Goal: Transaction & Acquisition: Purchase product/service

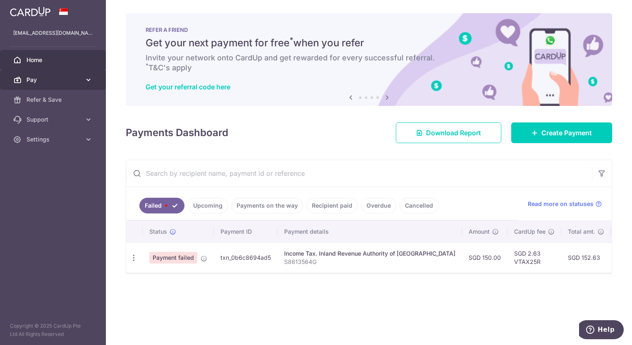
click at [57, 79] on span "Pay" at bounding box center [53, 80] width 55 height 8
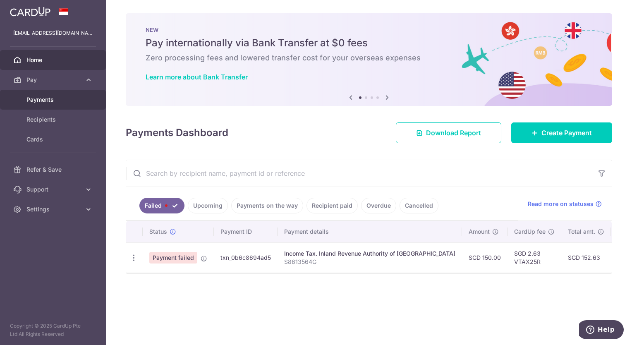
click at [61, 97] on span "Payments" at bounding box center [53, 100] width 55 height 8
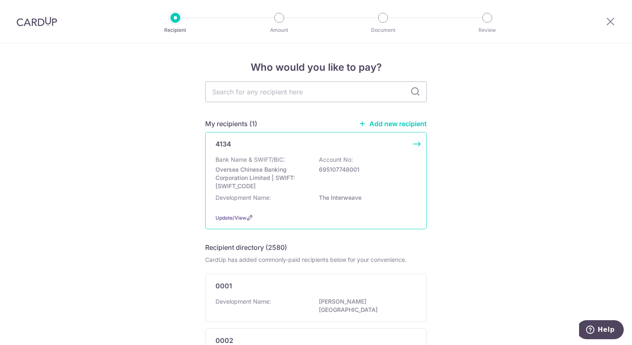
click at [303, 155] on div "4134 Bank Name & SWIFT/BIC: Oversea Chinese Banking Corporation Limited | SWIFT…" at bounding box center [316, 180] width 222 height 97
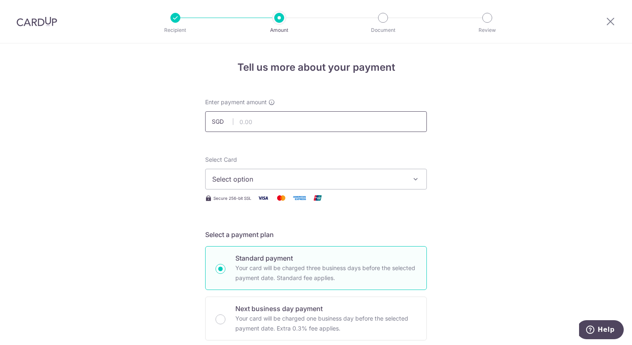
click at [273, 115] on input "text" at bounding box center [316, 121] width 222 height 21
click at [327, 122] on input "text" at bounding box center [316, 121] width 222 height 21
type input "900.00"
click at [376, 181] on span "Select option" at bounding box center [308, 179] width 193 height 10
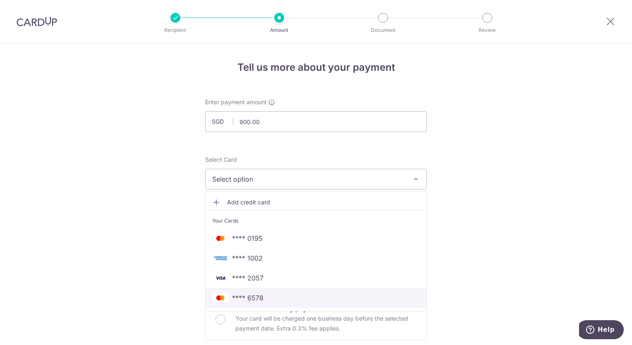
click at [276, 294] on span "**** 6578" at bounding box center [316, 298] width 208 height 10
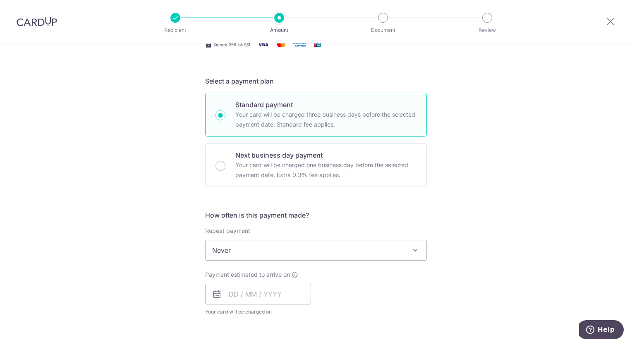
scroll to position [248, 0]
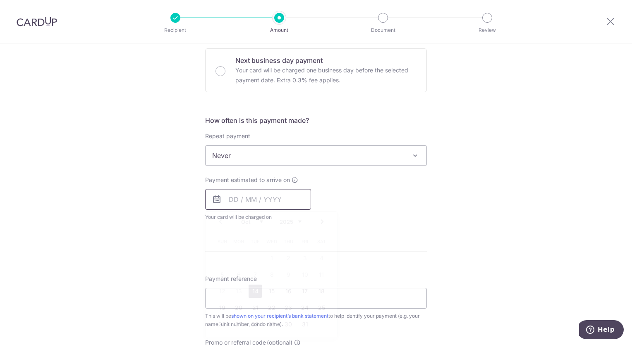
click at [251, 200] on input "text" at bounding box center [258, 199] width 106 height 21
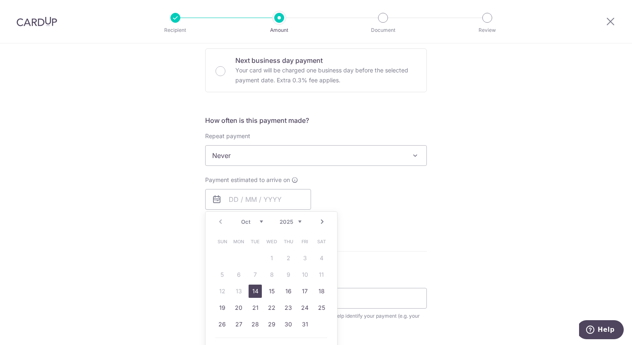
click at [250, 290] on link "14" at bounding box center [255, 290] width 13 height 13
type input "[DATE]"
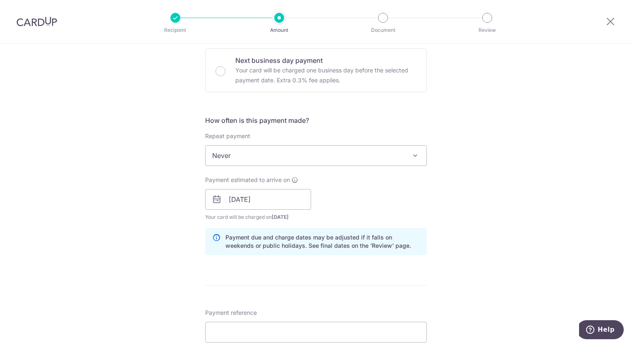
click at [374, 183] on div "Payment estimated to arrive on 14/10/2025 Prev Next Oct Nov Dec 2025 2026 2027 …" at bounding box center [316, 198] width 232 height 45
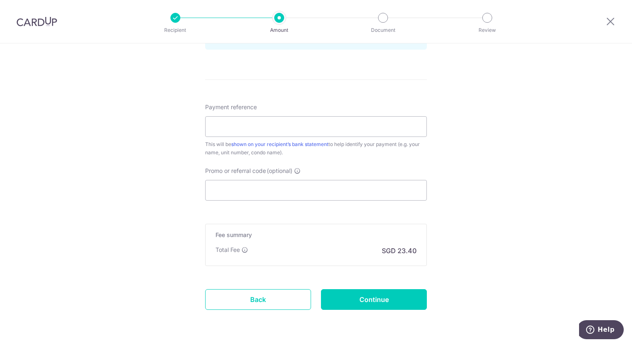
scroll to position [455, 0]
click at [283, 131] on input "Payment reference" at bounding box center [316, 125] width 222 height 21
type input "4134-18-09"
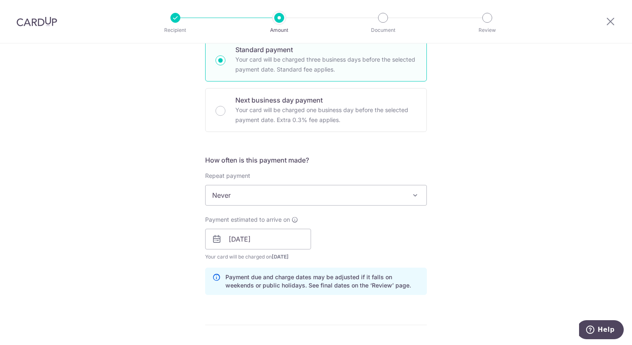
click at [436, 153] on div "Tell us more about your payment Enter payment amount SGD 900.00 900.00 Select C…" at bounding box center [316, 226] width 632 height 782
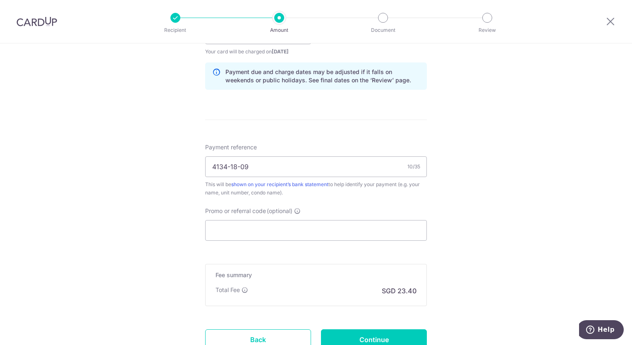
scroll to position [479, 0]
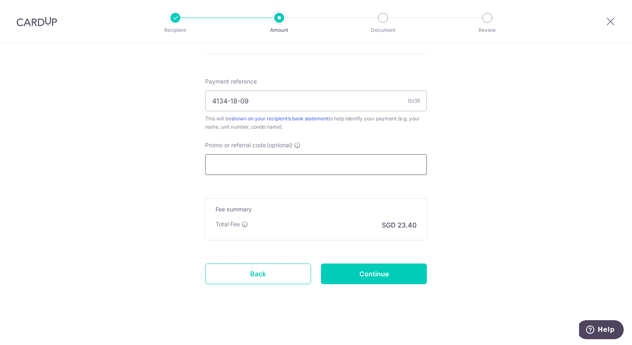
click at [299, 169] on input "Promo or referral code (optional)" at bounding box center [316, 164] width 222 height 21
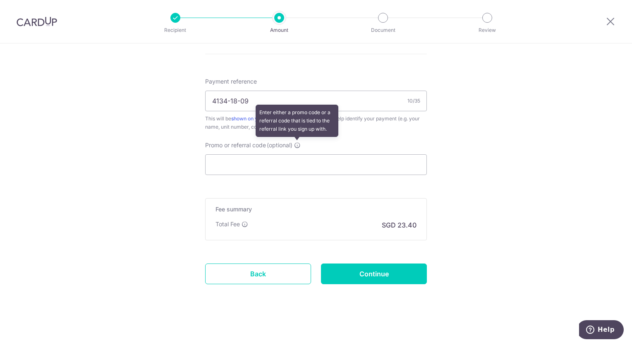
click at [297, 142] on icon at bounding box center [297, 145] width 7 height 7
click at [297, 154] on input "Promo or referral code (optional) Enter either a promo code or a referral code …" at bounding box center [316, 164] width 222 height 21
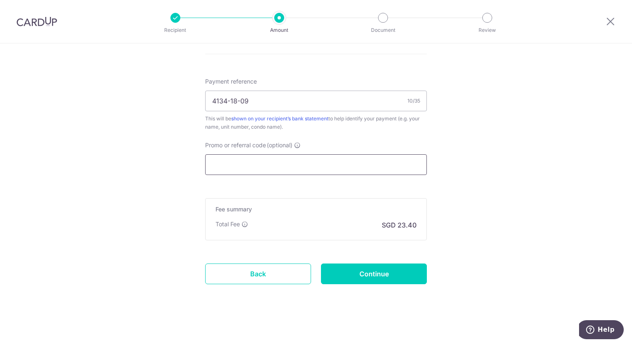
click at [281, 161] on input "Promo or referral code (optional)" at bounding box center [316, 164] width 222 height 21
click at [405, 273] on input "Continue" at bounding box center [374, 273] width 106 height 21
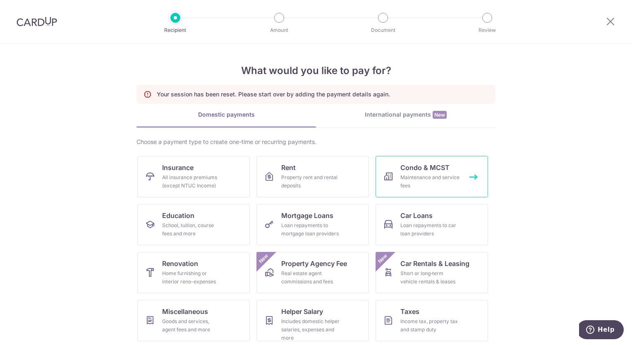
click at [442, 177] on div "Maintenance and service fees" at bounding box center [430, 181] width 60 height 17
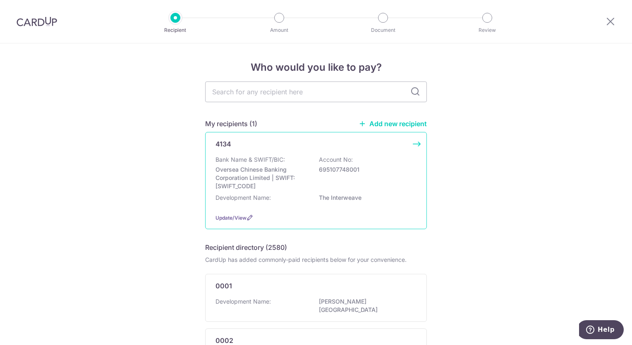
click at [280, 163] on p "Bank Name & SWIFT/BIC:" at bounding box center [249, 159] width 69 height 8
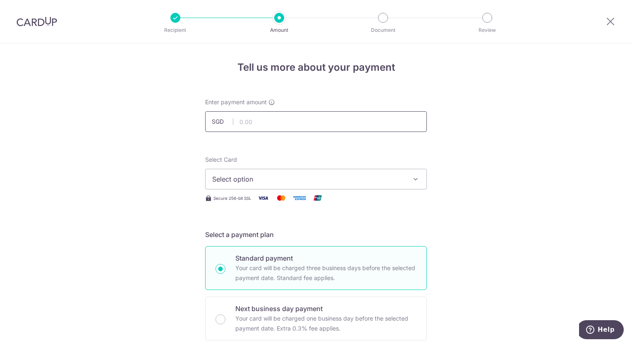
click at [295, 126] on input "text" at bounding box center [316, 121] width 222 height 21
type input "900.00"
type input "4134-18-09"
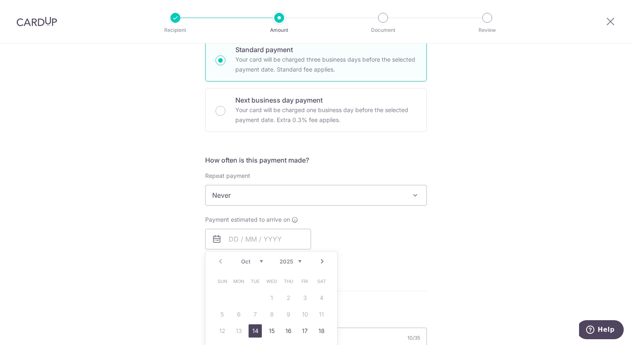
click at [252, 327] on link "14" at bounding box center [255, 330] width 13 height 13
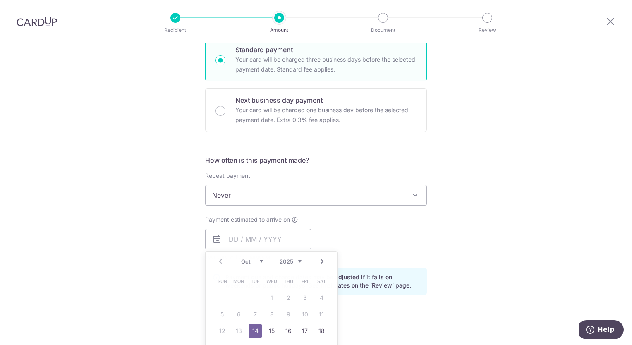
type input "14/10/2025"
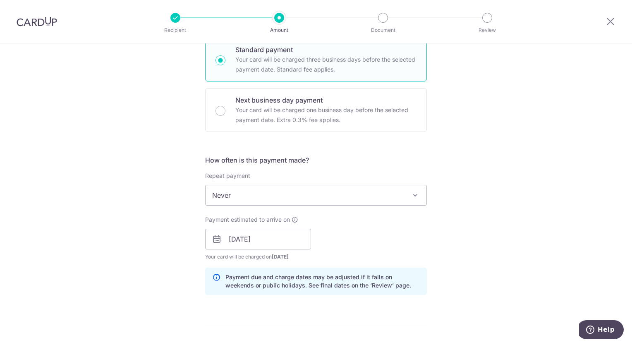
click at [438, 245] on div "Tell us more about your payment Enter payment amount SGD 900.00 900.00 Select C…" at bounding box center [316, 226] width 632 height 782
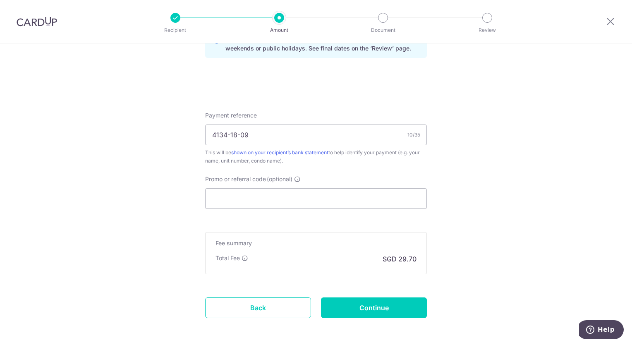
scroll to position [479, 0]
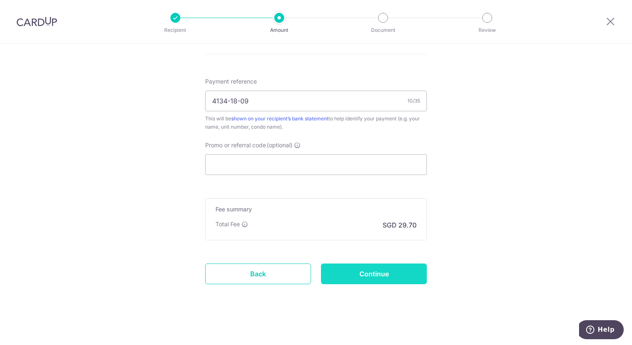
click at [394, 277] on input "Continue" at bounding box center [374, 273] width 106 height 21
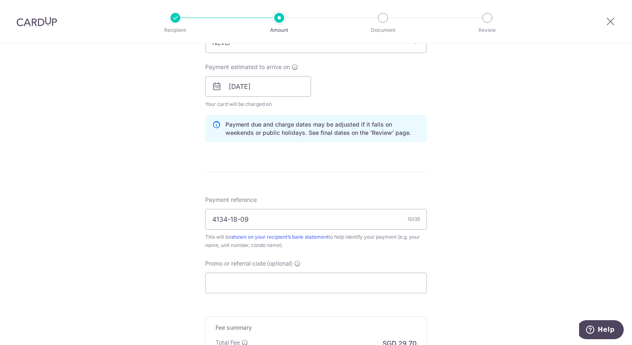
click at [160, 129] on div "Tell us more about your payment Enter payment amount SGD 900.00 900.00 Select C…" at bounding box center [316, 69] width 632 height 790
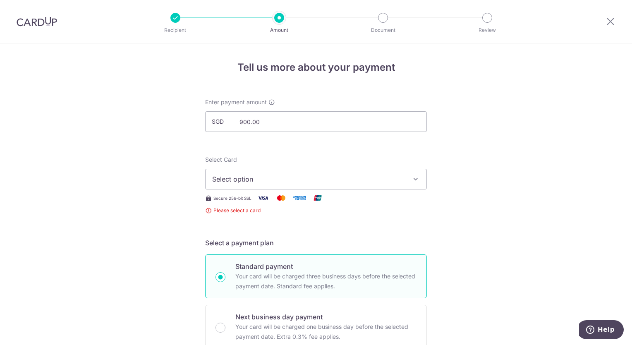
click at [281, 181] on span "Select option" at bounding box center [308, 179] width 193 height 10
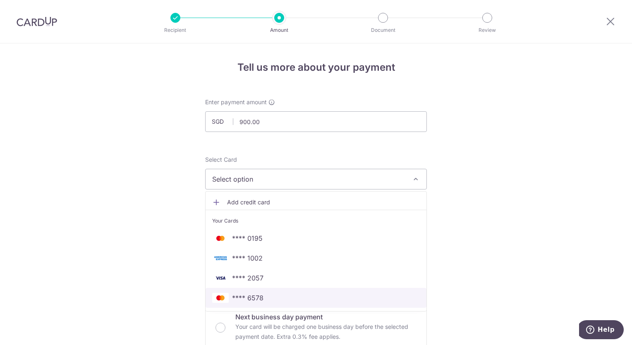
click at [270, 297] on span "**** 6578" at bounding box center [316, 298] width 208 height 10
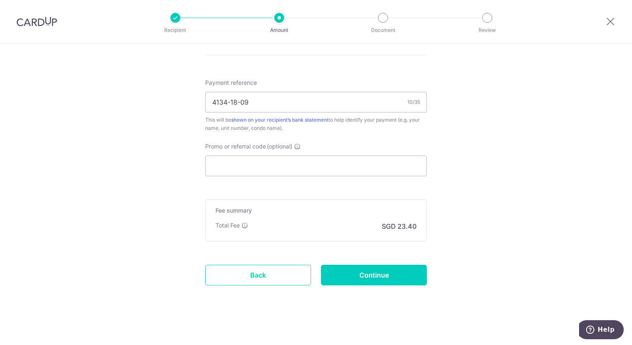
scroll to position [479, 0]
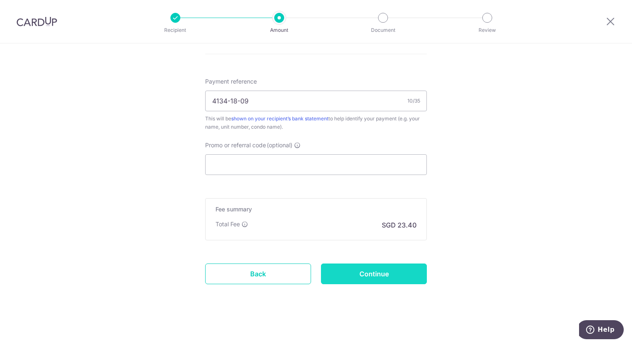
click at [411, 270] on input "Continue" at bounding box center [374, 273] width 106 height 21
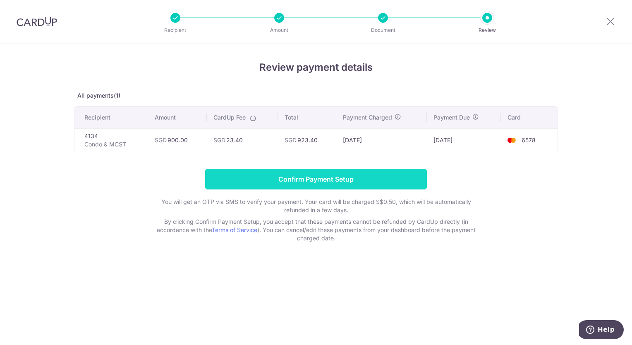
click at [354, 180] on input "Confirm Payment Setup" at bounding box center [316, 179] width 222 height 21
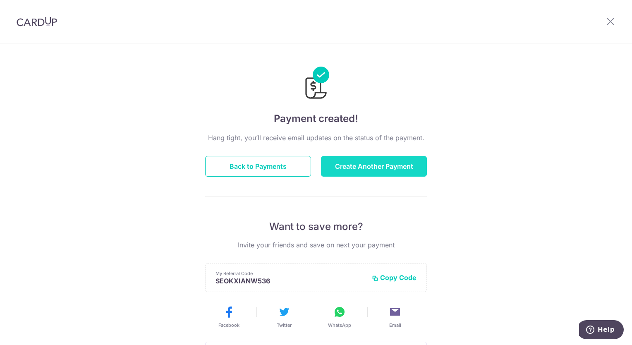
scroll to position [83, 0]
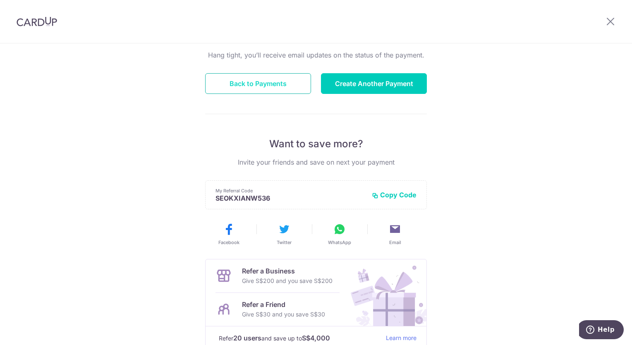
click at [287, 90] on button "Back to Payments" at bounding box center [258, 83] width 106 height 21
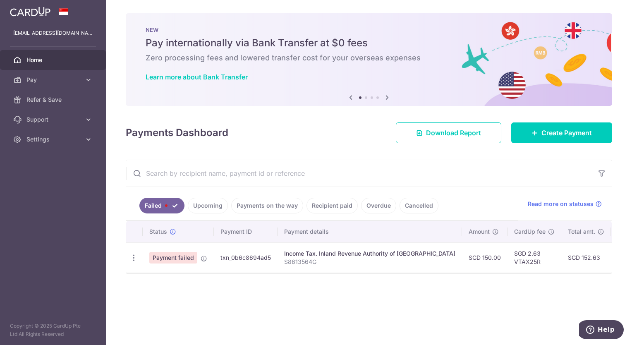
click at [211, 209] on link "Upcoming" at bounding box center [208, 206] width 40 height 16
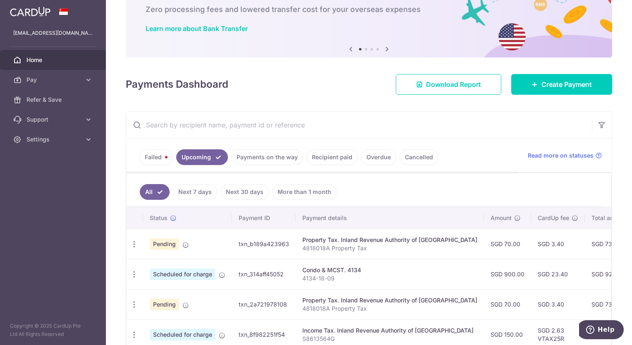
scroll to position [124, 0]
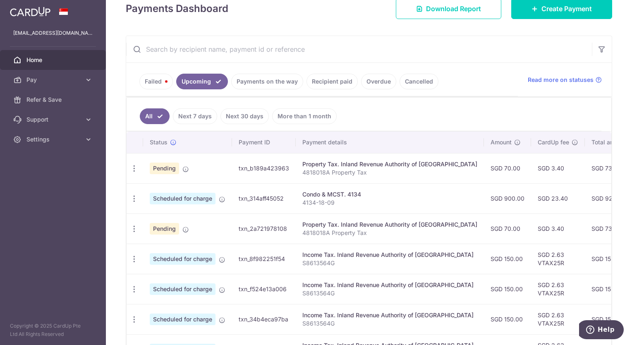
drag, startPoint x: 321, startPoint y: 198, endPoint x: 274, endPoint y: 198, distance: 46.7
click at [320, 198] on p "4134-18-09" at bounding box center [389, 202] width 175 height 8
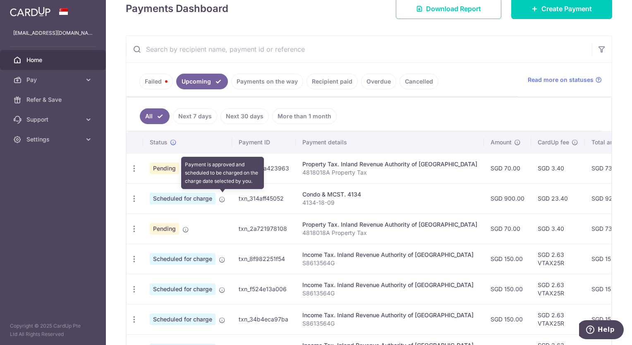
click at [223, 198] on icon at bounding box center [222, 199] width 7 height 7
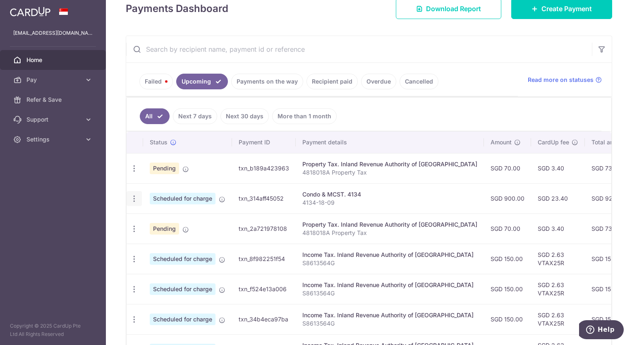
click at [132, 198] on icon "button" at bounding box center [134, 198] width 9 height 9
click at [294, 201] on td "txn_314aff45052" at bounding box center [264, 198] width 64 height 30
click at [329, 193] on div "Condo & MCST. 4134" at bounding box center [389, 194] width 175 height 8
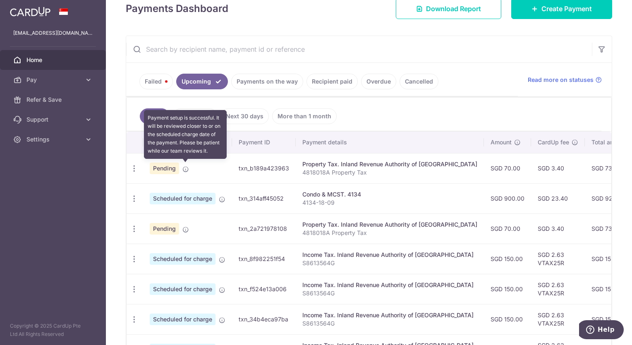
click at [185, 170] on icon at bounding box center [185, 169] width 7 height 7
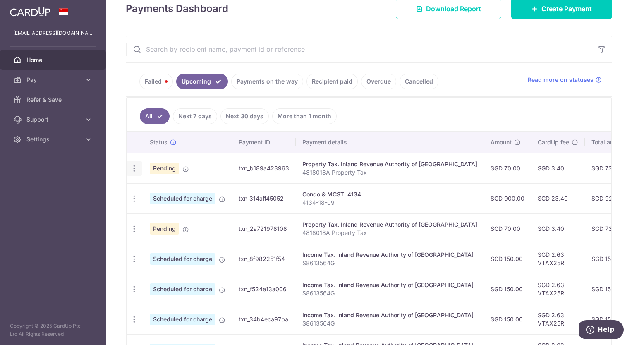
click at [133, 169] on icon "button" at bounding box center [134, 168] width 9 height 9
click at [157, 190] on span "Update payment" at bounding box center [178, 191] width 56 height 10
radio input "true"
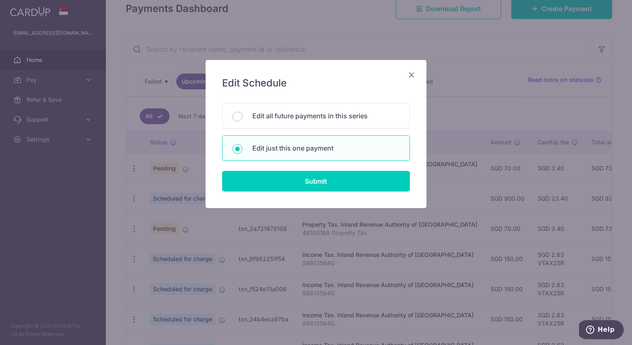
click at [411, 74] on icon "Close" at bounding box center [411, 74] width 10 height 10
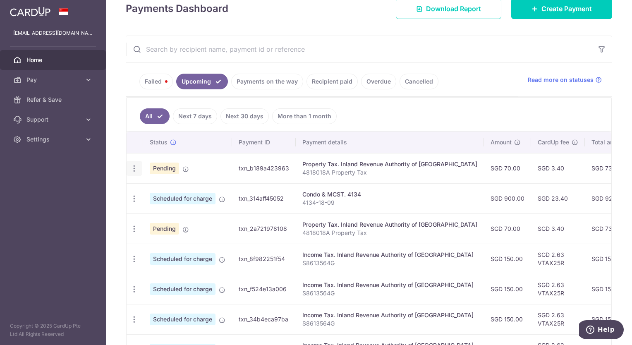
click at [135, 168] on icon "button" at bounding box center [134, 168] width 9 height 9
click at [155, 208] on span "Cancel payment" at bounding box center [178, 211] width 55 height 10
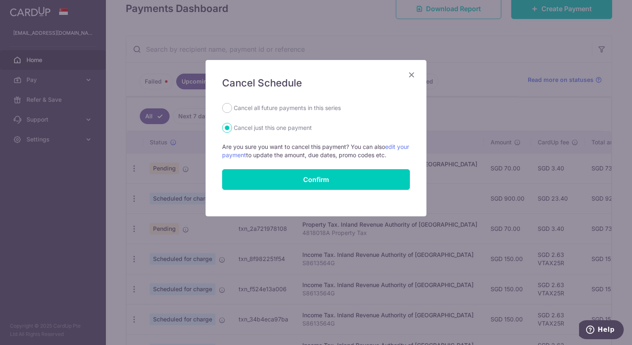
click at [270, 107] on label "Cancel all future payments in this series" at bounding box center [287, 108] width 107 height 10
click at [232, 107] on input "Cancel all future payments in this series" at bounding box center [227, 108] width 10 height 10
radio input "true"
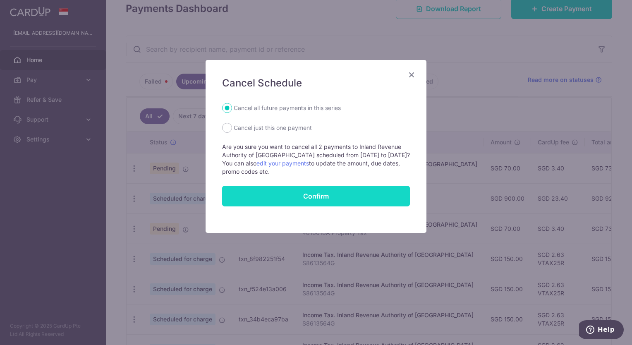
click at [310, 198] on button "Confirm" at bounding box center [316, 196] width 188 height 21
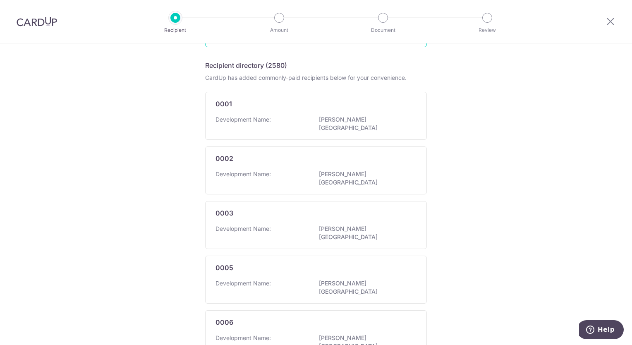
scroll to position [83, 0]
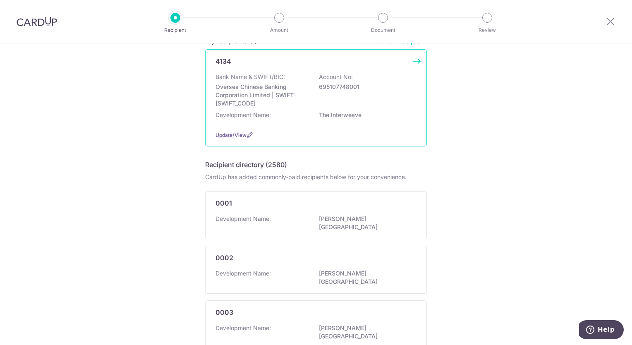
click at [373, 105] on div "Bank Name & SWIFT/BIC: Oversea Chinese Banking Corporation Limited | SWIFT: [SW…" at bounding box center [315, 90] width 201 height 35
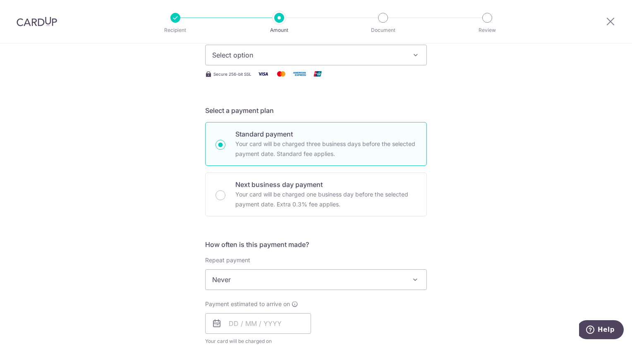
scroll to position [83, 0]
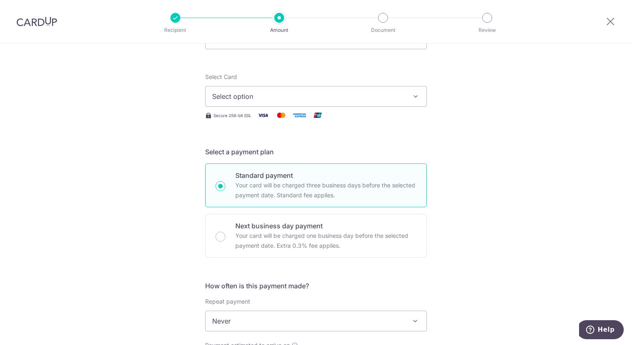
click at [316, 99] on span "Select option" at bounding box center [308, 96] width 193 height 10
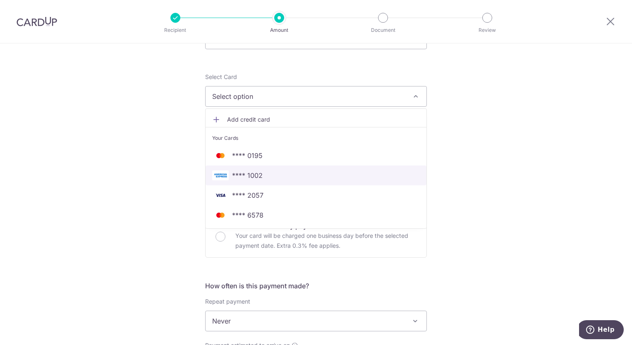
click at [251, 173] on span "**** 1002" at bounding box center [247, 175] width 31 height 10
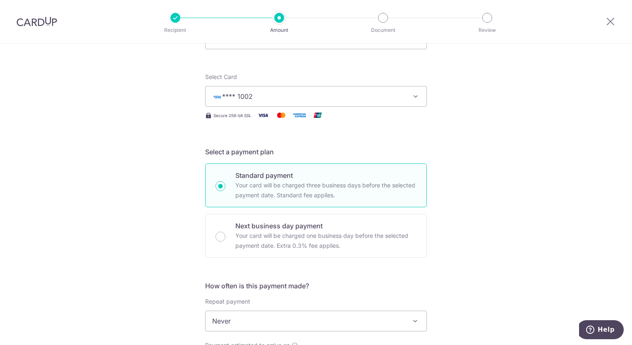
click at [222, 97] on span "**** 1002" at bounding box center [237, 96] width 31 height 8
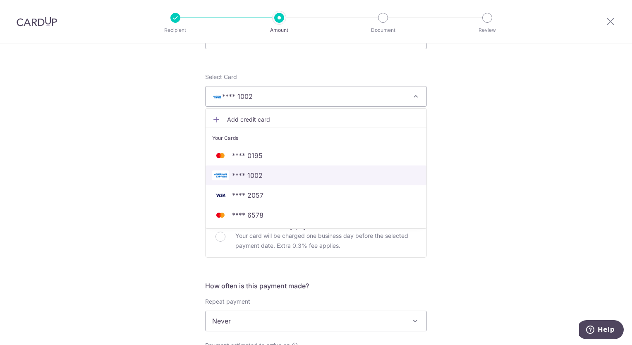
click at [224, 172] on img at bounding box center [220, 175] width 17 height 10
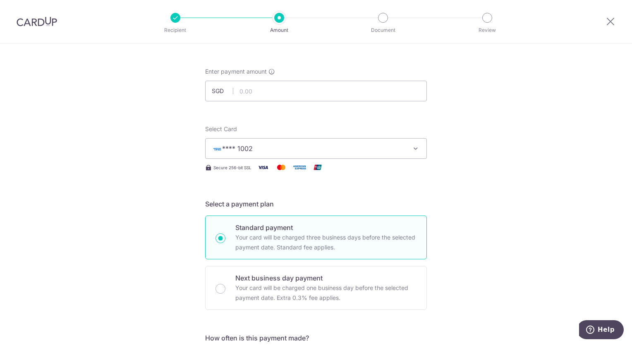
scroll to position [0, 0]
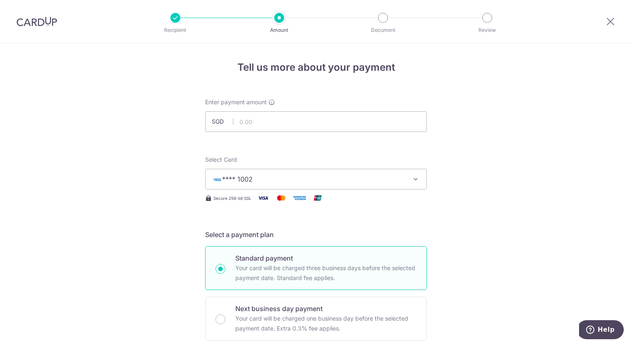
click at [41, 22] on img at bounding box center [37, 22] width 41 height 10
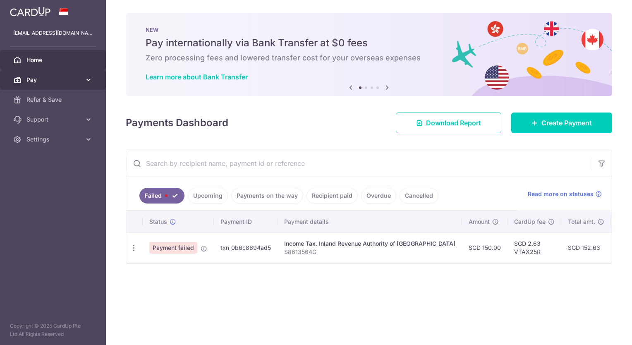
click at [46, 85] on link "Pay" at bounding box center [53, 80] width 106 height 20
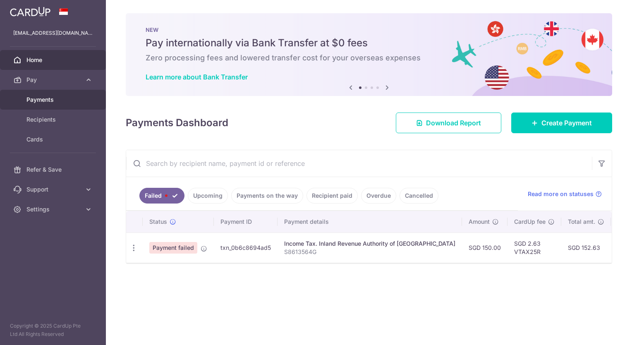
click at [50, 98] on span "Payments" at bounding box center [53, 100] width 55 height 8
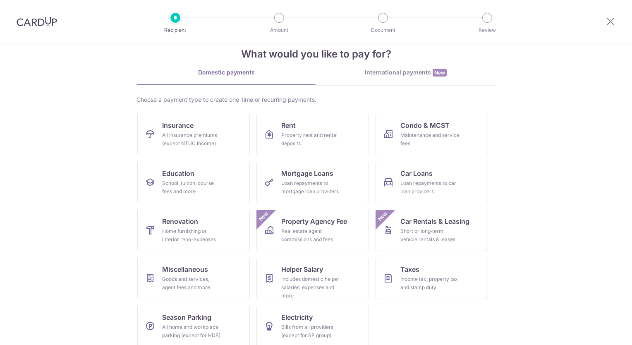
scroll to position [25, 0]
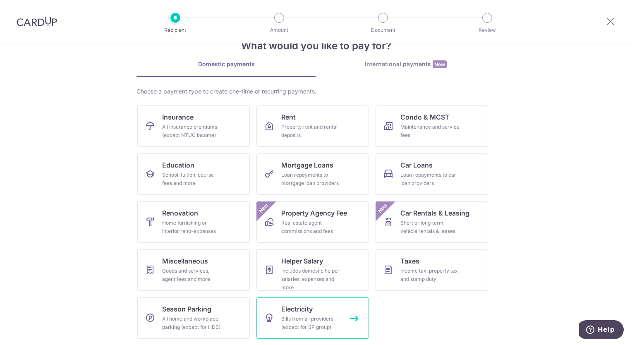
click at [301, 316] on div "Bills from all providers (except for SP group)" at bounding box center [311, 323] width 60 height 17
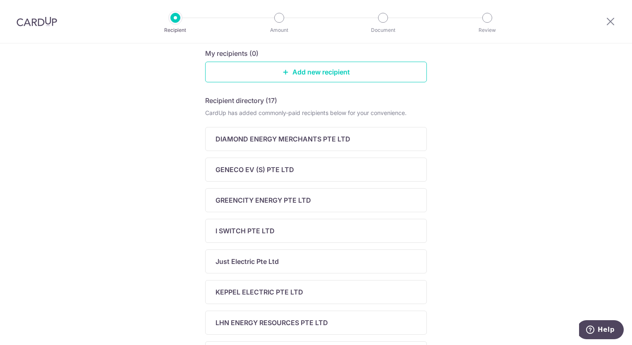
scroll to position [41, 0]
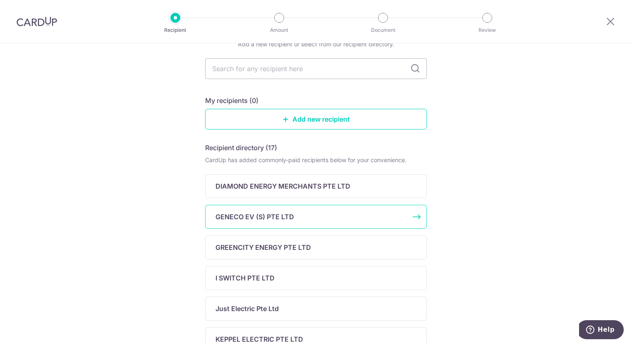
click at [305, 213] on div "GENECO EV (S) PTE LTD" at bounding box center [310, 217] width 191 height 10
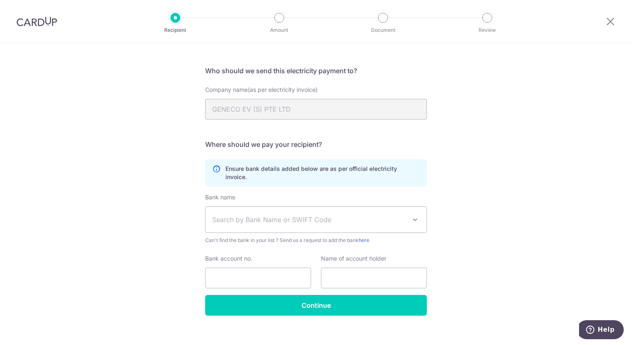
scroll to position [48, 0]
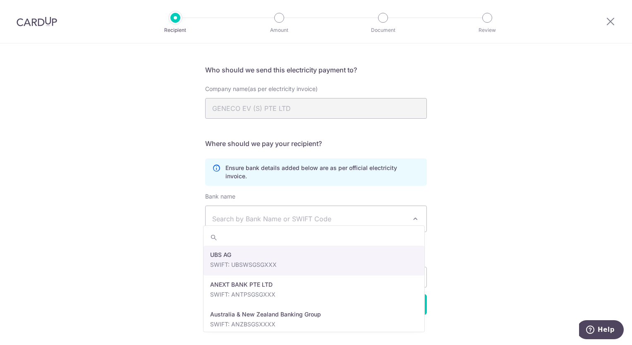
click at [290, 214] on span "Search by Bank Name or SWIFT Code" at bounding box center [309, 219] width 194 height 10
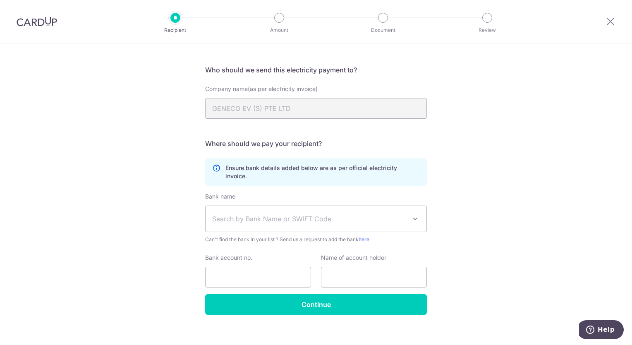
click at [488, 252] on div "Who would you like to pay? Your recipient does not need a CardUp account to rec…" at bounding box center [316, 174] width 632 height 358
